Goal: Navigation & Orientation: Find specific page/section

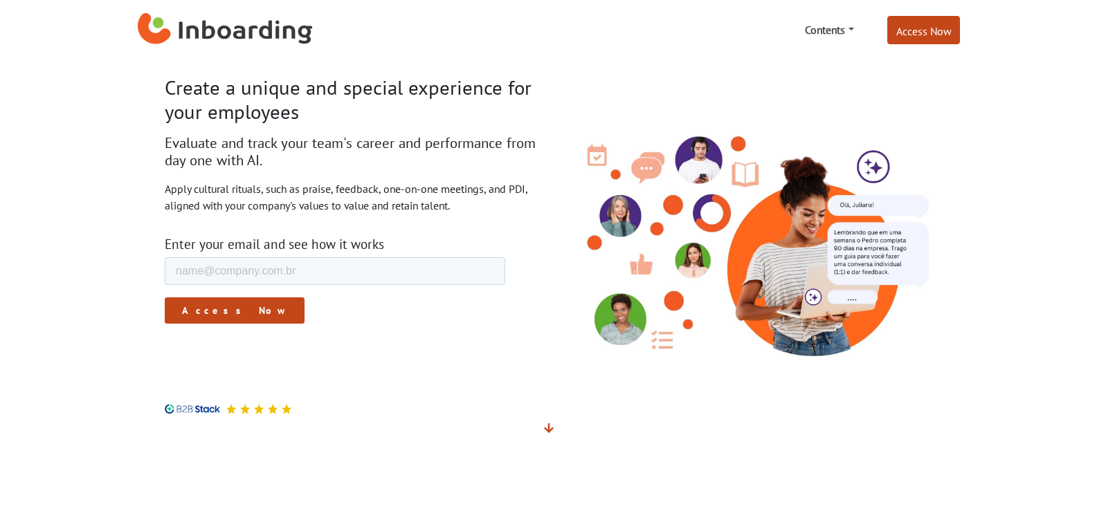
click at [832, 30] on font "Contents" at bounding box center [825, 30] width 40 height 14
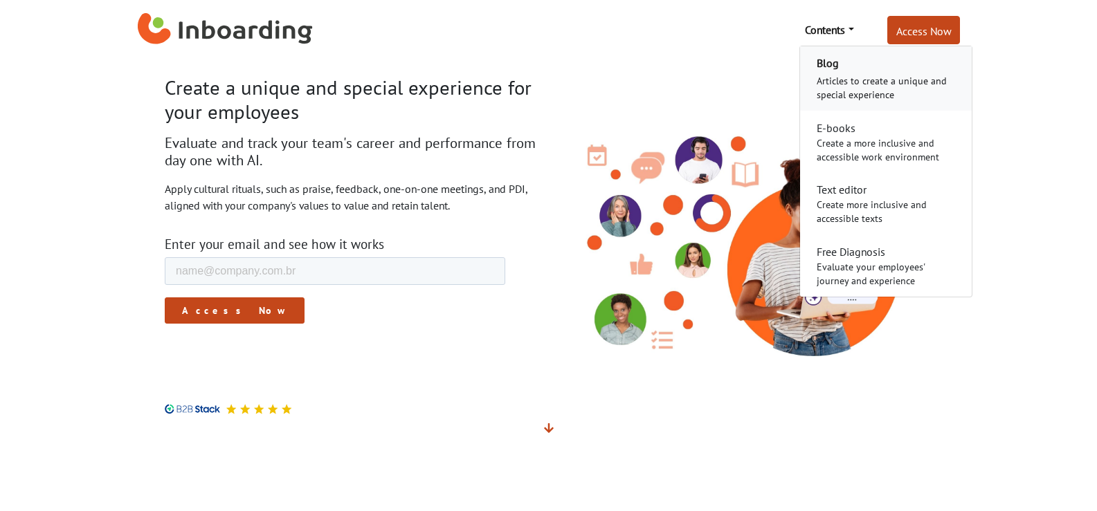
click at [823, 68] on font "Blog" at bounding box center [827, 63] width 22 height 14
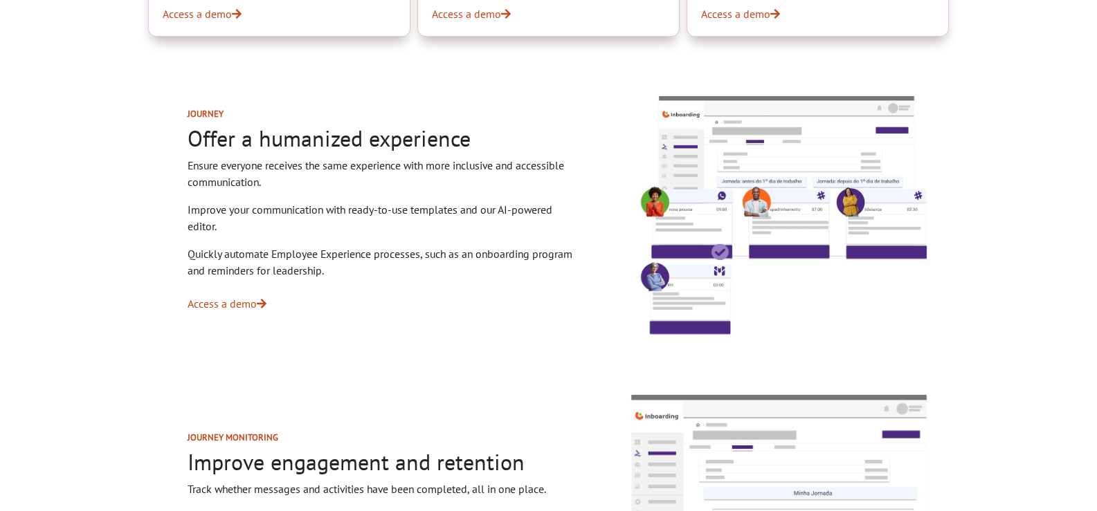
scroll to position [2335, 0]
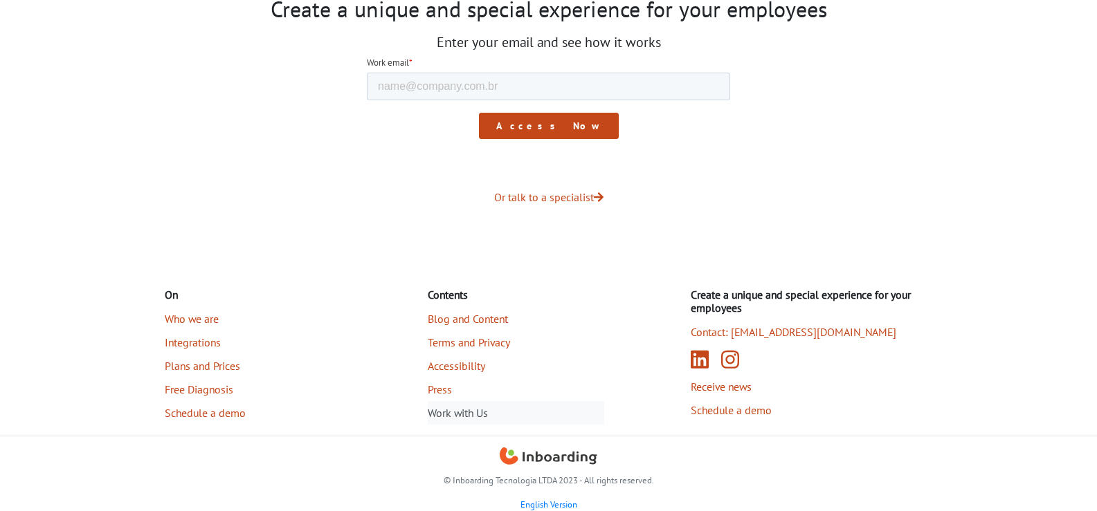
click at [435, 412] on font "Work with Us" at bounding box center [458, 413] width 60 height 14
click at [456, 363] on font "Accessibility" at bounding box center [456, 366] width 57 height 14
click at [461, 341] on font "Terms and Privacy" at bounding box center [469, 343] width 82 height 14
click at [203, 318] on font "Who we are" at bounding box center [192, 319] width 54 height 14
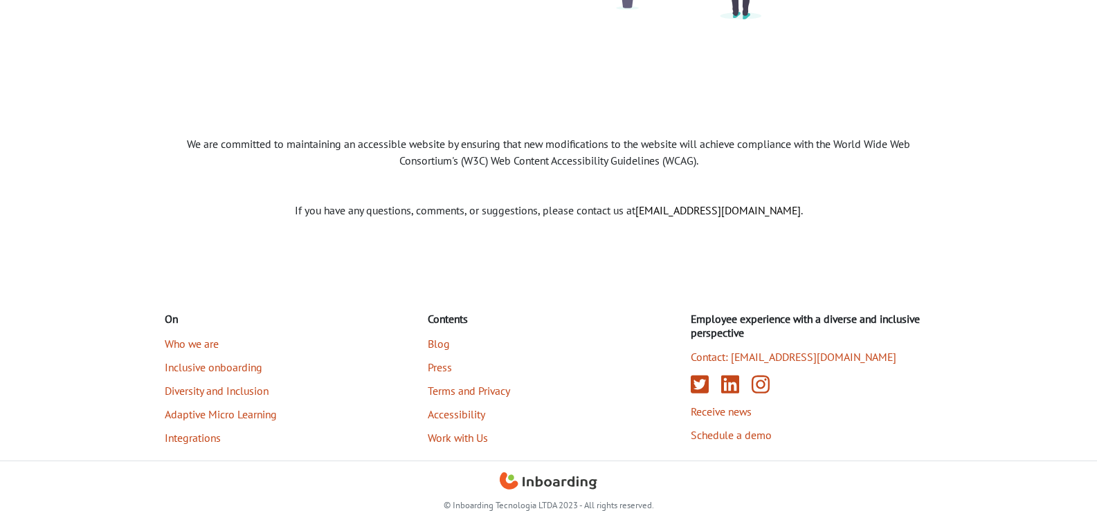
scroll to position [358, 0]
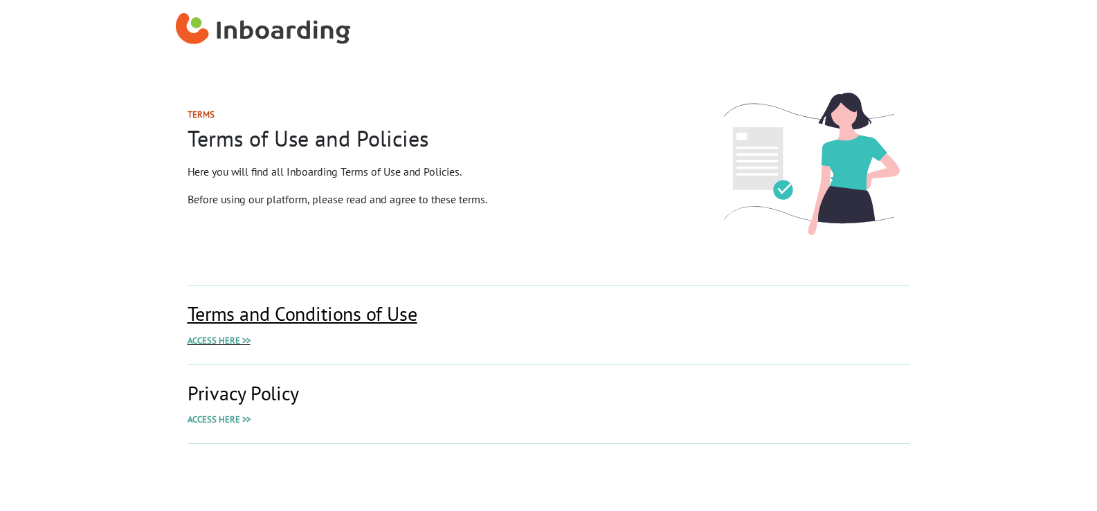
click at [238, 338] on font "Access here >>" at bounding box center [218, 341] width 63 height 12
click at [226, 424] on font "Access here >>" at bounding box center [218, 420] width 63 height 12
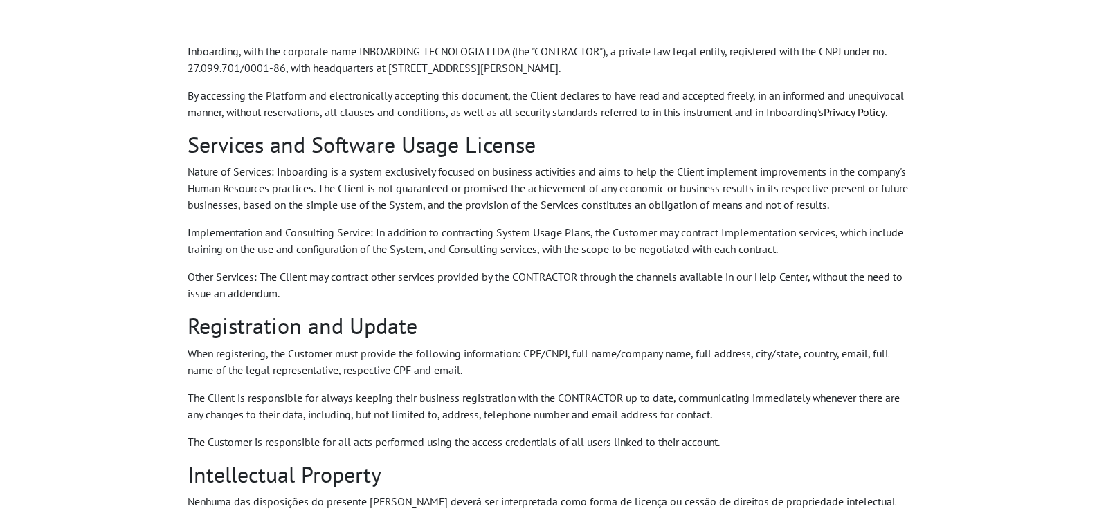
scroll to position [277, 0]
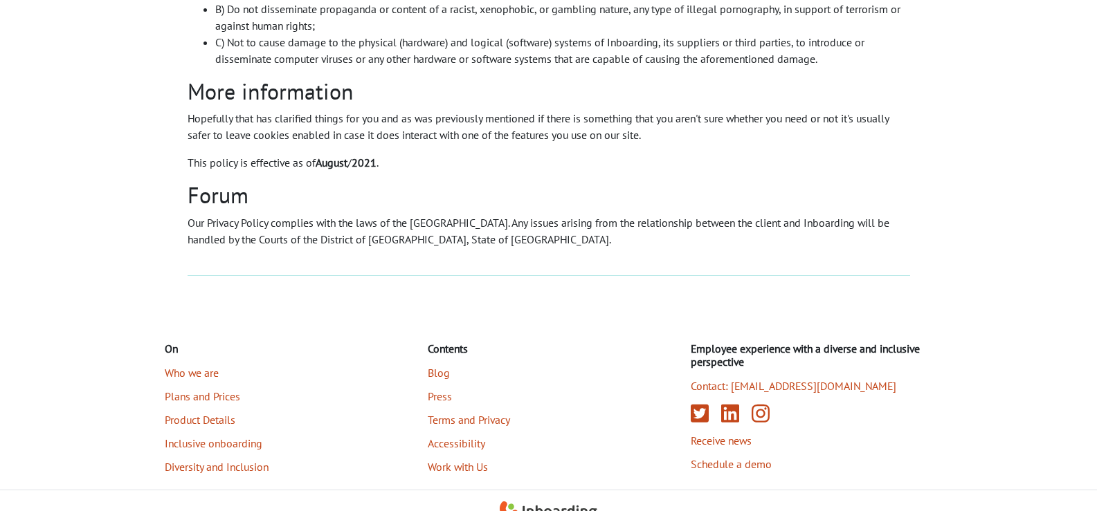
scroll to position [1187, 0]
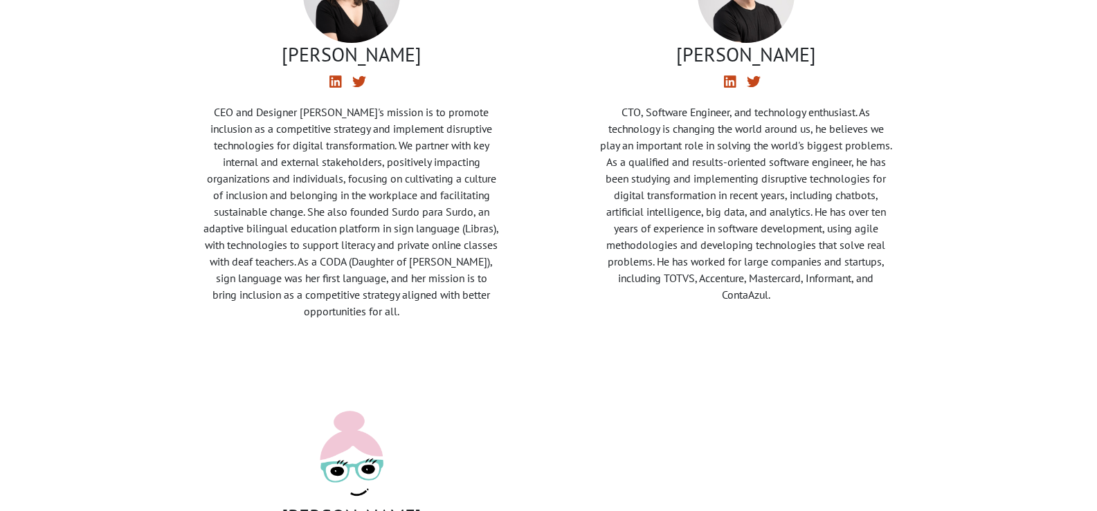
scroll to position [553, 0]
